Goal: Task Accomplishment & Management: Use online tool/utility

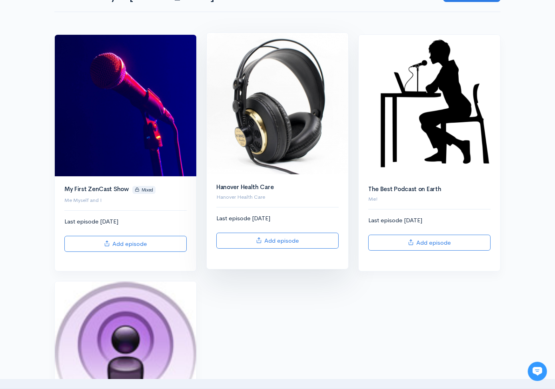
drag, startPoint x: 0, startPoint y: 0, endPoint x: 244, endPoint y: 129, distance: 276.1
click at [244, 129] on img at bounding box center [278, 104] width 142 height 142
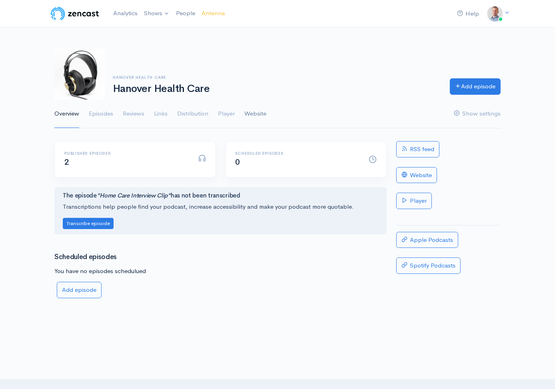
click at [247, 114] on link "Website" at bounding box center [255, 114] width 22 height 29
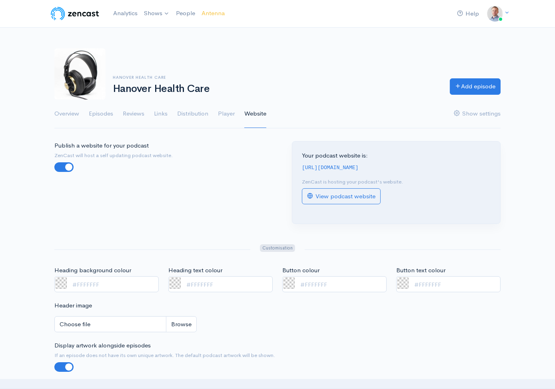
drag, startPoint x: 368, startPoint y: 166, endPoint x: 413, endPoint y: 168, distance: 45.6
click at [413, 168] on div "https://how-to-podcast.zencast.website" at bounding box center [396, 167] width 189 height 9
copy code "zencast.website"
click at [348, 196] on link "View podcast website" at bounding box center [341, 196] width 79 height 16
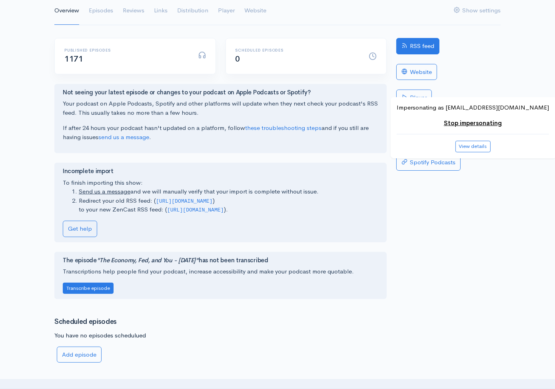
scroll to position [116, 0]
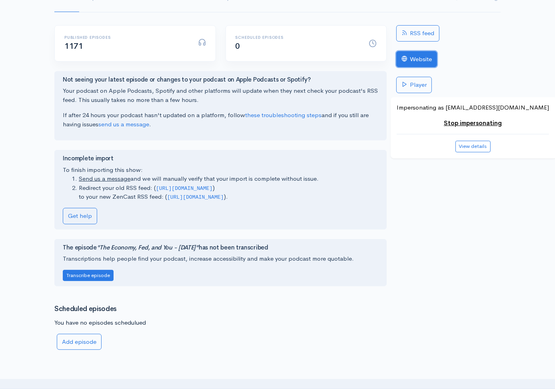
click at [419, 57] on link "Website" at bounding box center [416, 59] width 41 height 16
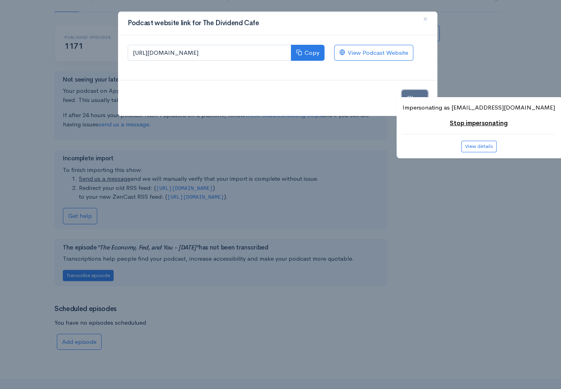
click at [403, 98] on button "Close" at bounding box center [414, 98] width 26 height 16
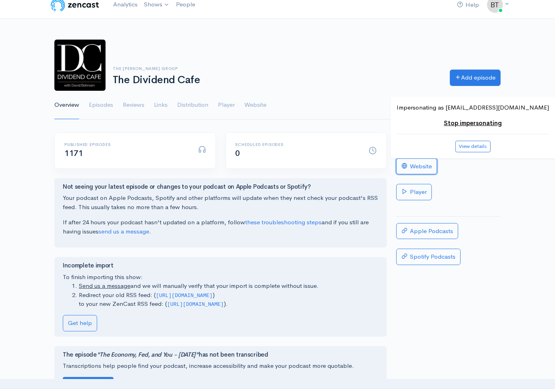
scroll to position [8, 0]
click at [260, 102] on link "Website" at bounding box center [255, 105] width 22 height 29
click at [10, 179] on div "Help Notifications View all Your profile Team settings The [PERSON_NAME] Group …" at bounding box center [277, 241] width 555 height 499
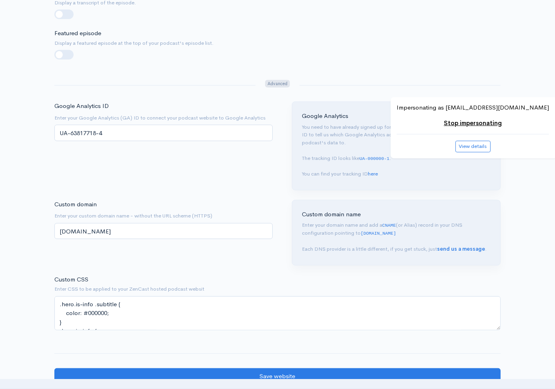
scroll to position [474, 0]
drag, startPoint x: 451, startPoint y: 232, endPoint x: 362, endPoint y: 228, distance: 88.4
click at [362, 228] on p "Enter your domain name and add a CNAME (or Alias) record in your DNS configurat…" at bounding box center [396, 237] width 189 height 32
copy code "[DOMAIN_NAME]"
